Goal: Task Accomplishment & Management: Use online tool/utility

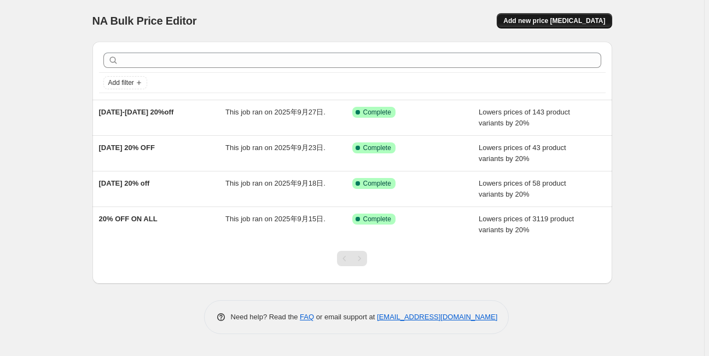
click at [579, 19] on span "Add new price [MEDICAL_DATA]" at bounding box center [554, 20] width 102 height 9
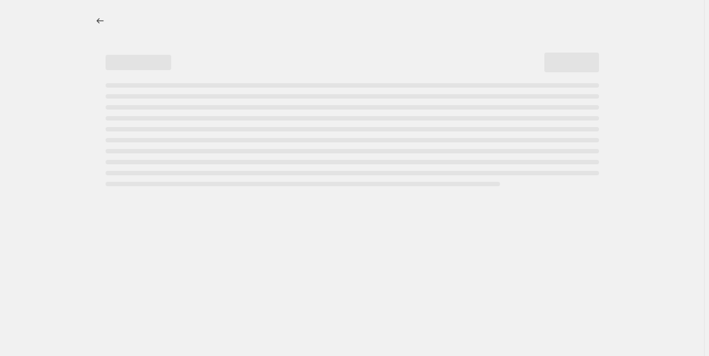
select select "percentage"
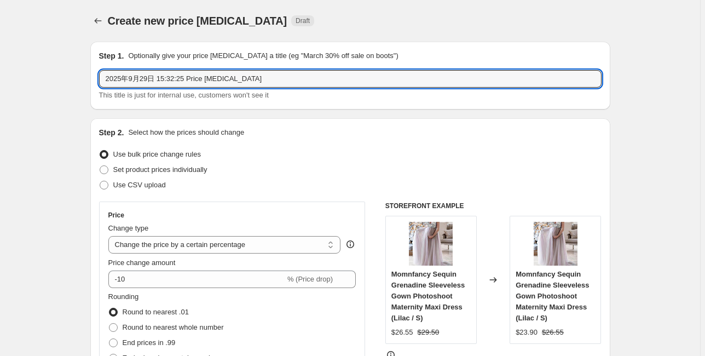
drag, startPoint x: 253, startPoint y: 79, endPoint x: 94, endPoint y: 78, distance: 159.7
click at [94, 78] on div "Step 1. Optionally give your price [MEDICAL_DATA] a title (eg "March 30% off sa…" at bounding box center [350, 76] width 520 height 68
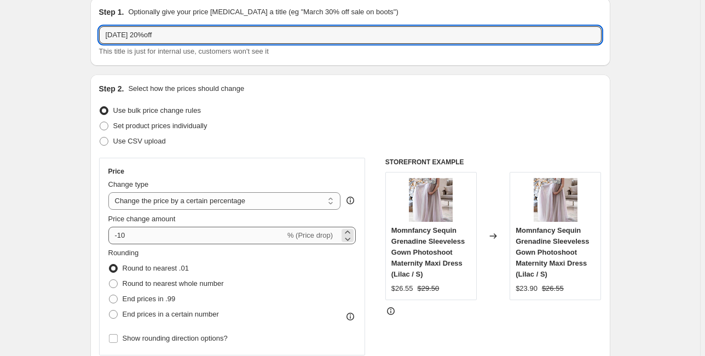
type input "[DATE] 20%off"
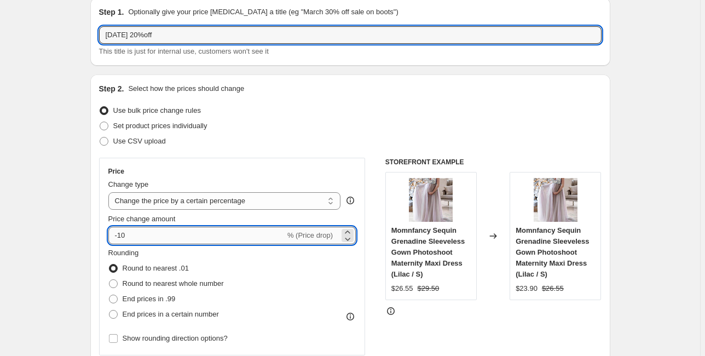
click at [154, 235] on input "-10" at bounding box center [196, 235] width 177 height 18
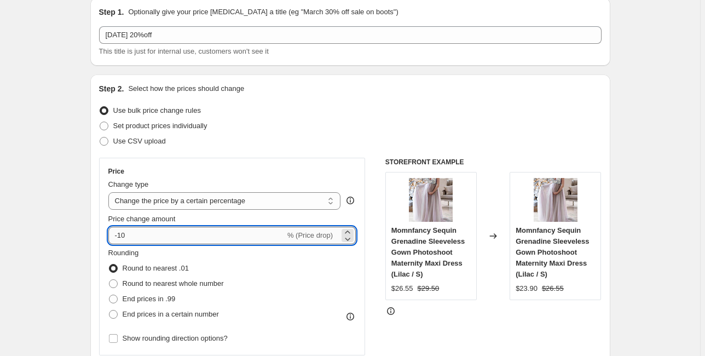
type input "-1"
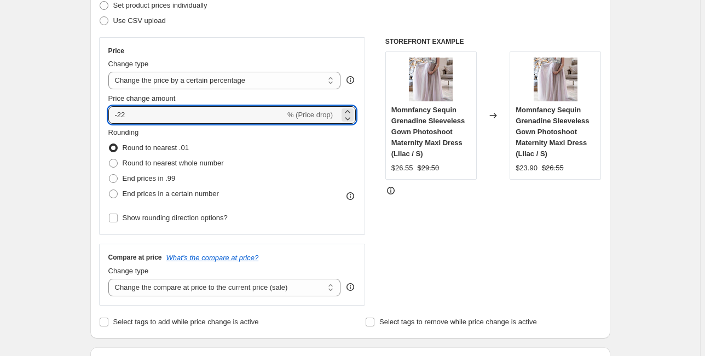
scroll to position [175, 0]
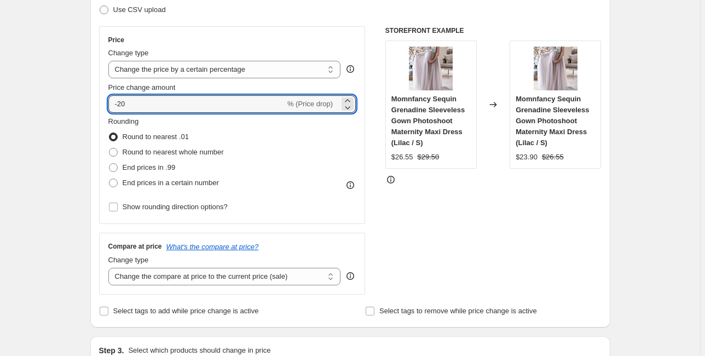
type input "-20"
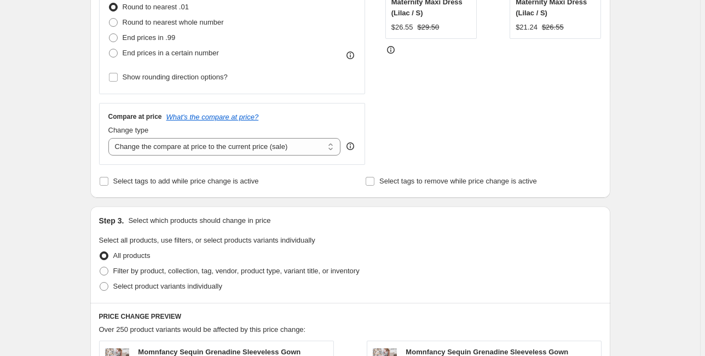
scroll to position [306, 0]
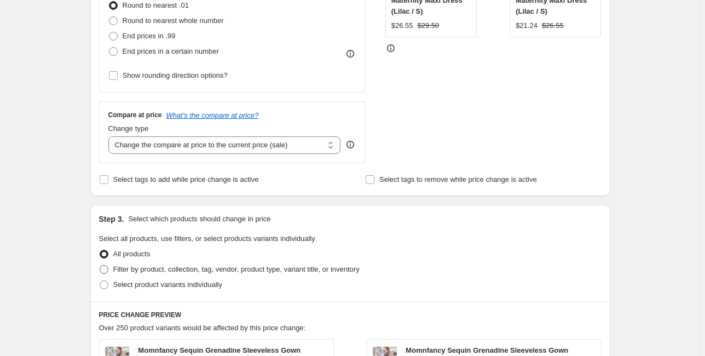
click at [107, 272] on span at bounding box center [104, 269] width 9 height 9
click at [100, 265] on input "Filter by product, collection, tag, vendor, product type, variant title, or inv…" at bounding box center [100, 265] width 1 height 1
radio input "true"
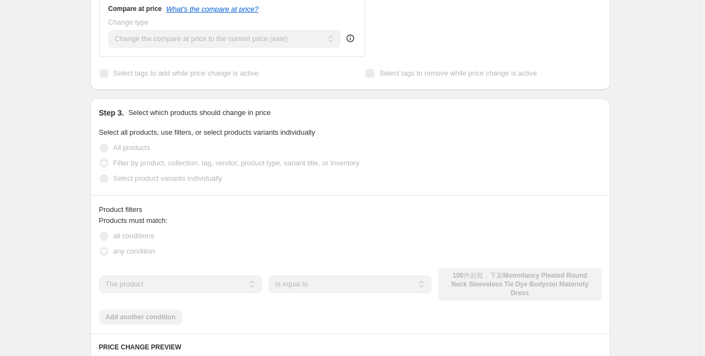
scroll to position [438, 0]
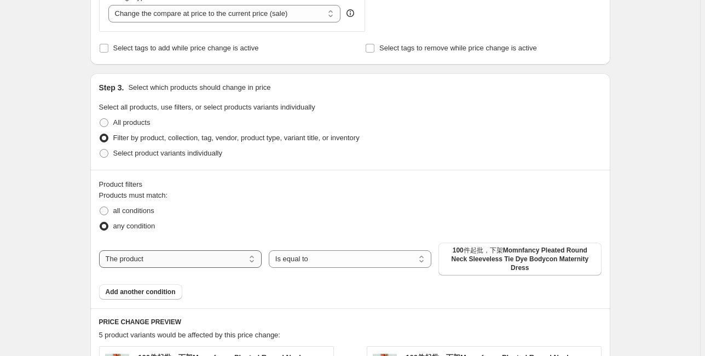
click at [179, 253] on select "The product The product's collection The product's tag The product's vendor The…" at bounding box center [180, 259] width 162 height 18
select select "tag"
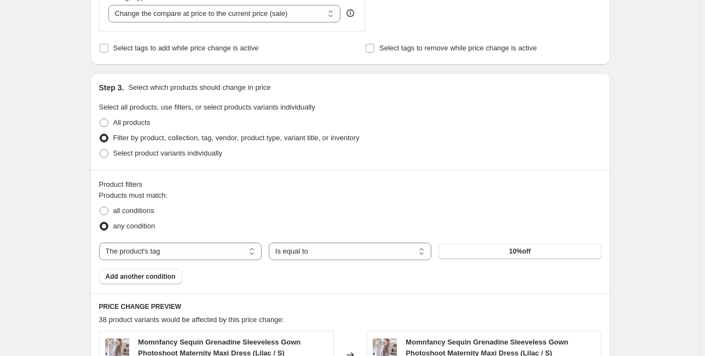
click at [478, 254] on button "10%off" at bounding box center [519, 250] width 162 height 15
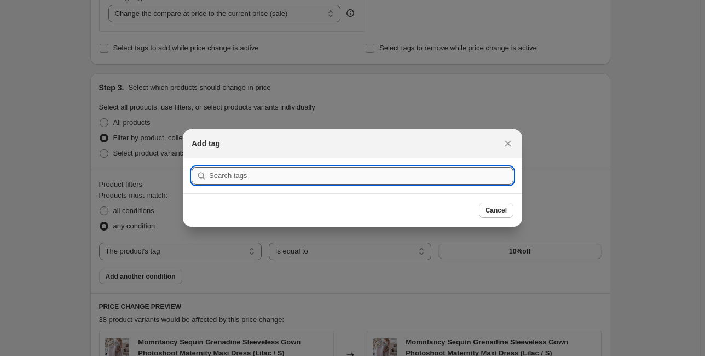
click at [370, 176] on input ":r2f:" at bounding box center [361, 176] width 304 height 18
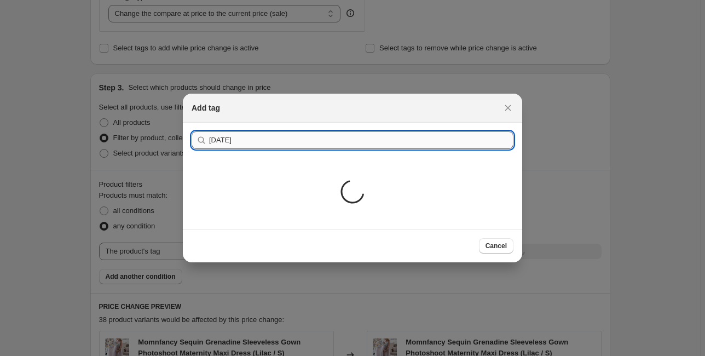
type input "[DATE]"
click at [191, 123] on button "Submit" at bounding box center [206, 128] width 31 height 11
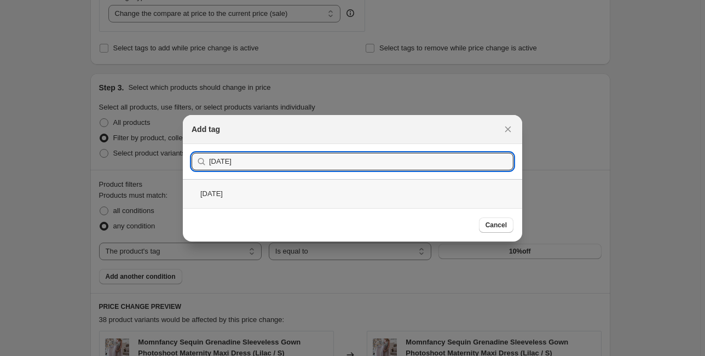
click at [294, 188] on div "[DATE]" at bounding box center [352, 193] width 339 height 29
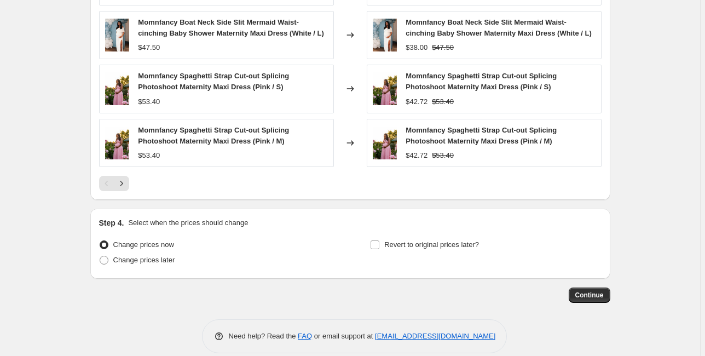
scroll to position [875, 0]
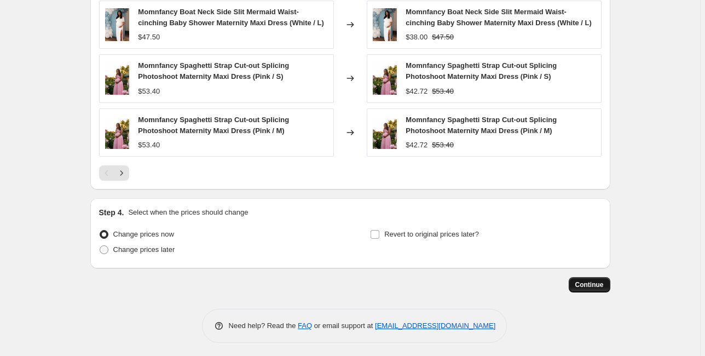
click at [594, 284] on span "Continue" at bounding box center [589, 284] width 28 height 9
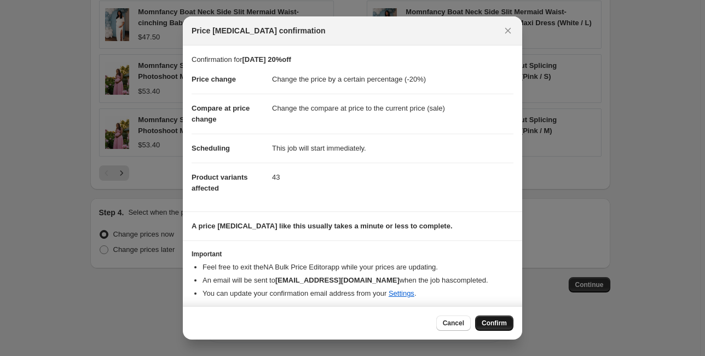
click at [502, 324] on span "Confirm" at bounding box center [493, 322] width 25 height 9
type input "[DATE] 20%off"
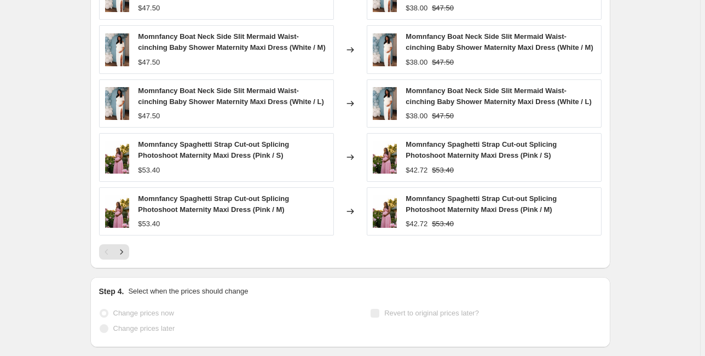
scroll to position [904, 0]
